Goal: Information Seeking & Learning: Find specific page/section

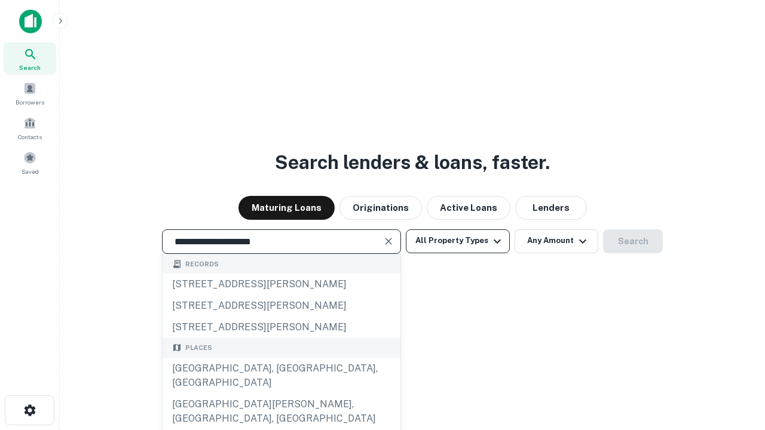
type input "**********"
click at [458, 241] on button "All Property Types" at bounding box center [458, 241] width 104 height 24
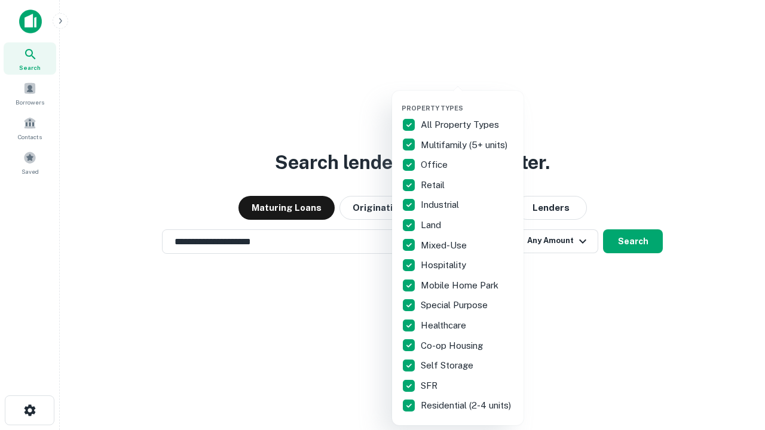
click at [467, 100] on button "button" at bounding box center [466, 100] width 131 height 1
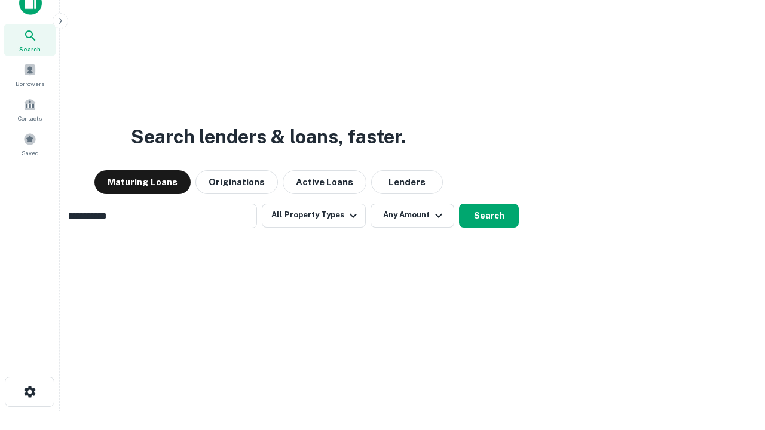
scroll to position [19, 0]
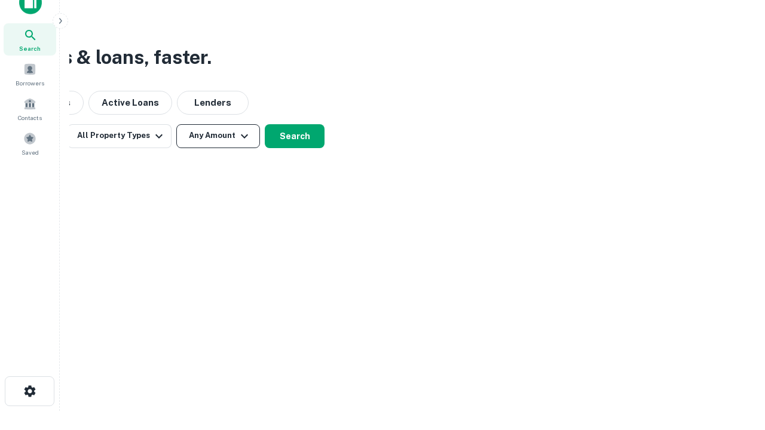
click at [218, 136] on button "Any Amount" at bounding box center [218, 136] width 84 height 24
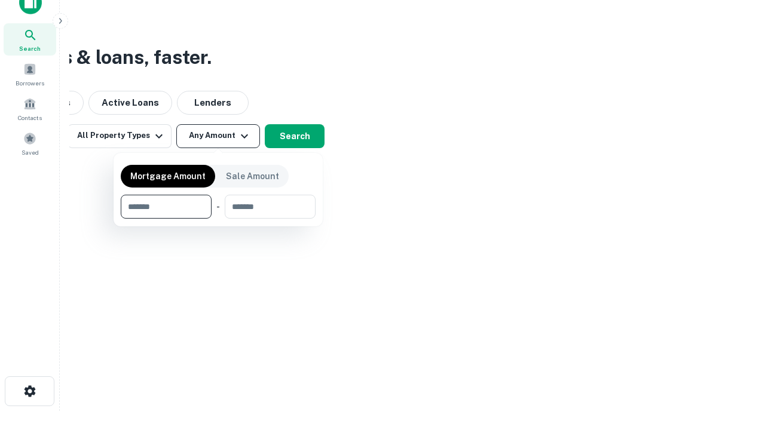
type input "*******"
click at [218, 219] on button "button" at bounding box center [218, 219] width 195 height 1
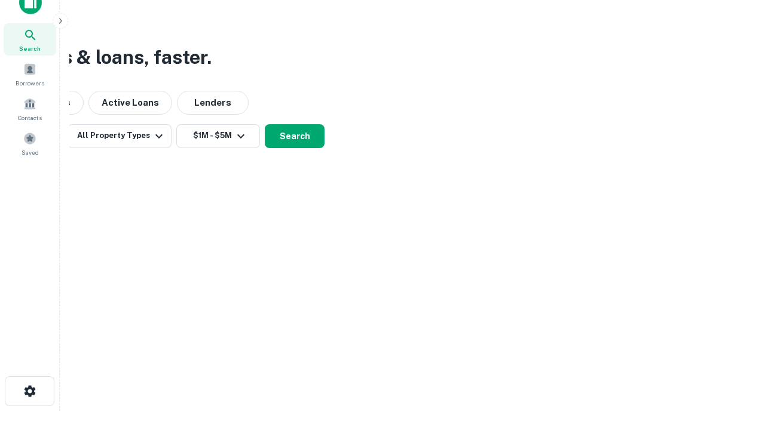
scroll to position [7, 220]
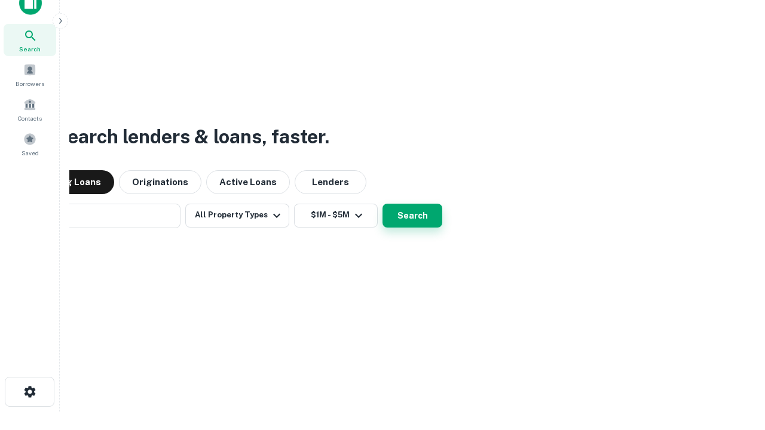
click at [382, 204] on button "Search" at bounding box center [412, 216] width 60 height 24
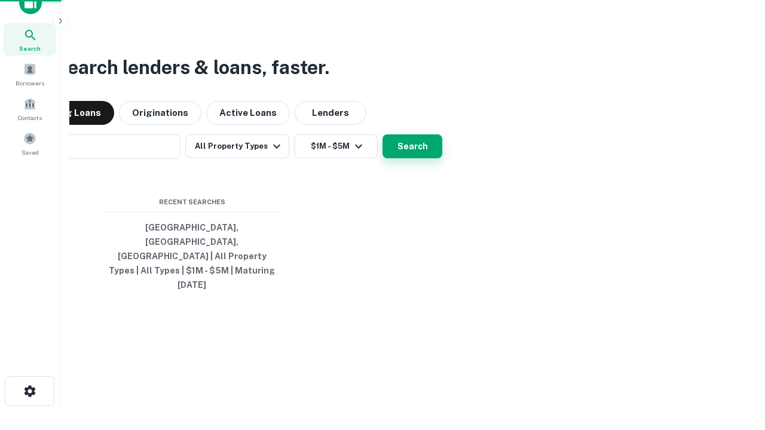
scroll to position [32, 338]
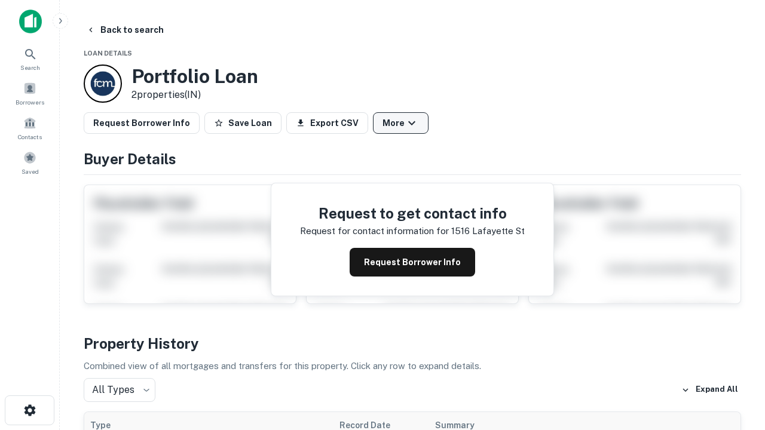
click at [400, 123] on button "More" at bounding box center [401, 123] width 56 height 22
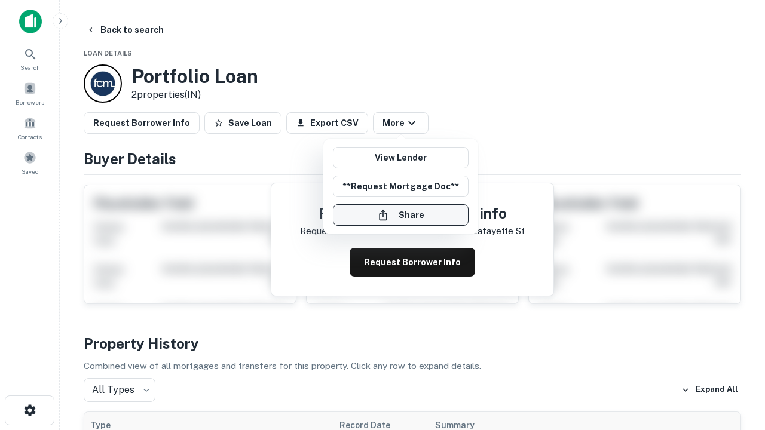
click at [400, 215] on button "Share" at bounding box center [401, 215] width 136 height 22
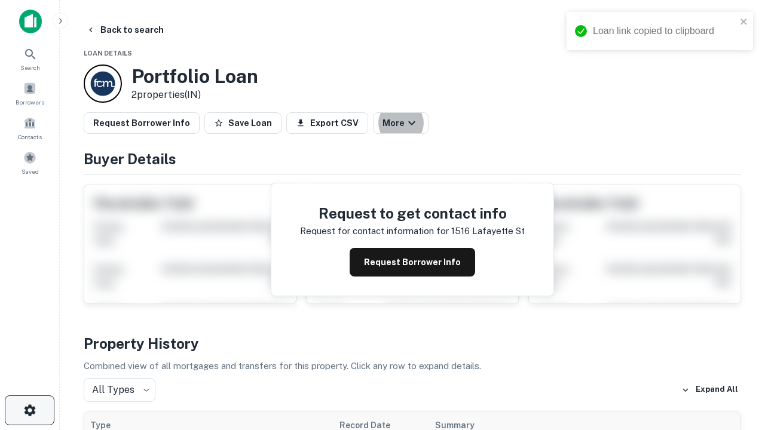
click at [29, 410] on icon "button" at bounding box center [30, 410] width 14 height 14
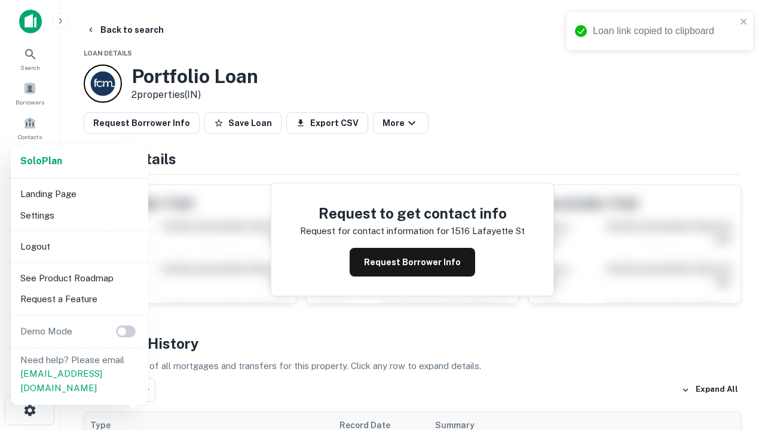
click at [79, 246] on li "Logout" at bounding box center [80, 247] width 128 height 22
